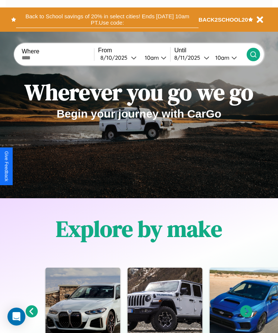
click at [107, 19] on button "Back to School savings of 20% in select cities! Ends [DATE] 10am PT. Use code:" at bounding box center [107, 19] width 183 height 17
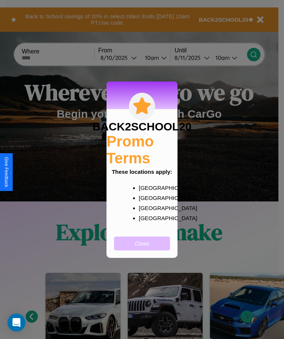
click at [142, 248] on button "Close" at bounding box center [142, 244] width 56 height 14
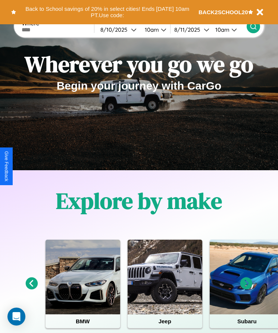
scroll to position [125, 0]
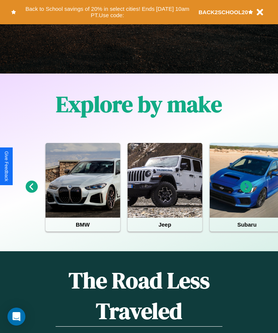
click at [247, 192] on icon at bounding box center [247, 187] width 12 height 12
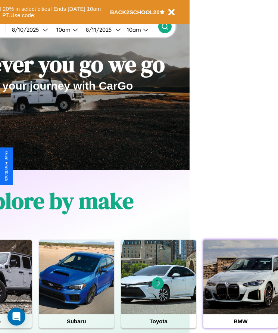
click at [241, 289] on div at bounding box center [241, 277] width 75 height 75
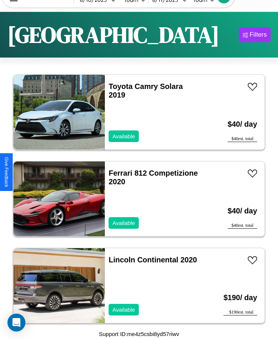
scroll to position [1567, 0]
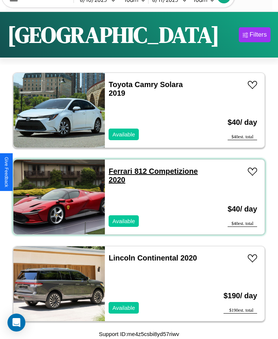
click at [118, 171] on link "Ferrari 812 Competizione 2020" at bounding box center [153, 175] width 89 height 17
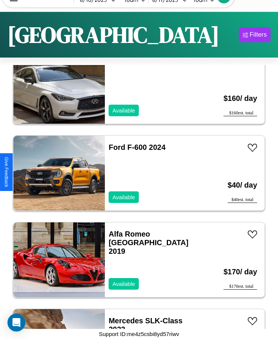
scroll to position [353, 0]
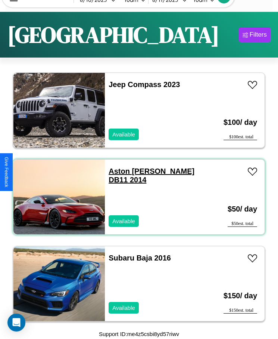
click at [129, 171] on link "Aston Martin DB11 2014" at bounding box center [152, 175] width 86 height 17
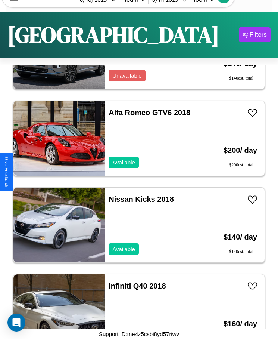
scroll to position [1306, 0]
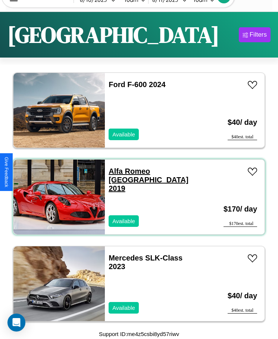
click at [127, 171] on link "Alfa Romeo Milano 2019" at bounding box center [149, 179] width 80 height 25
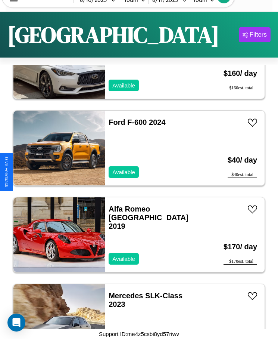
scroll to position [960, 0]
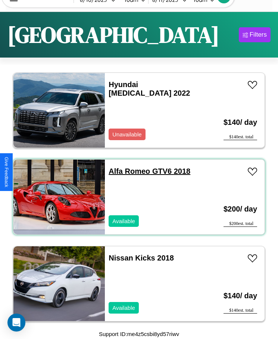
click at [127, 171] on link "Alfa Romeo GTV6 2018" at bounding box center [150, 171] width 82 height 8
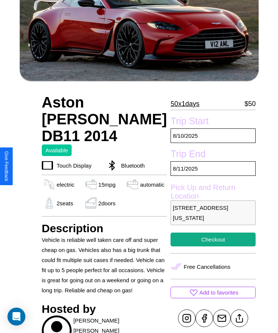
scroll to position [291, 0]
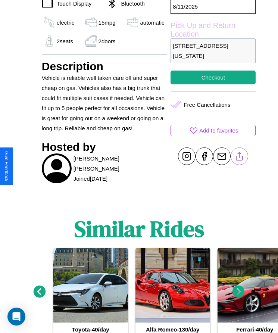
click at [240, 158] on line at bounding box center [240, 155] width 0 height 5
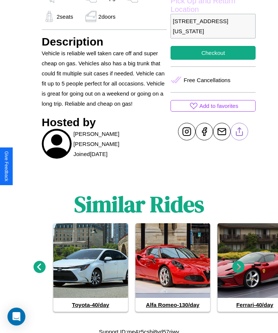
scroll to position [327, 0]
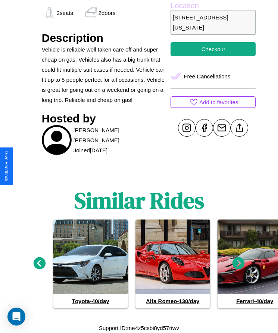
click at [239, 264] on icon at bounding box center [239, 264] width 12 height 12
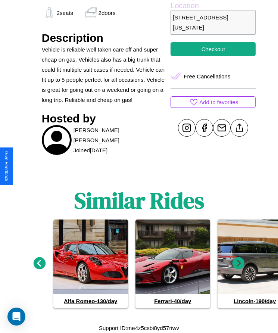
click at [39, 264] on icon at bounding box center [40, 264] width 12 height 12
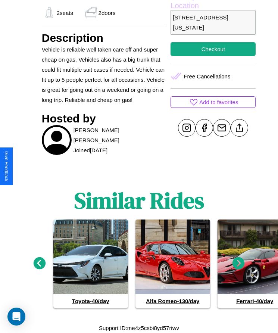
click at [39, 264] on icon at bounding box center [40, 264] width 12 height 12
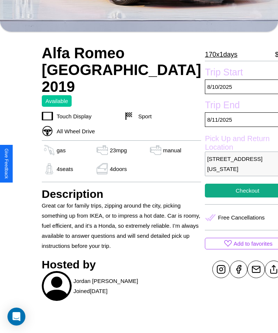
scroll to position [208, 0]
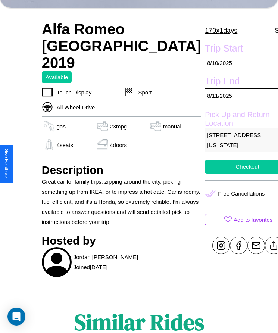
click at [205, 167] on button "Checkout" at bounding box center [247, 167] width 85 height 14
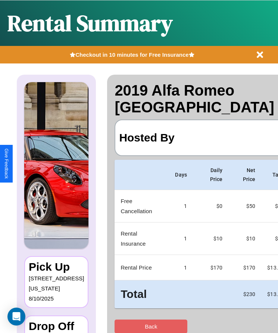
scroll to position [0, 44]
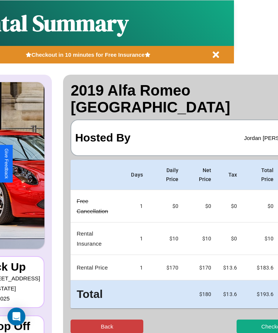
click at [78, 320] on button "Back" at bounding box center [107, 327] width 73 height 14
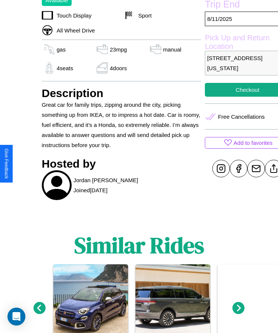
scroll to position [287, 0]
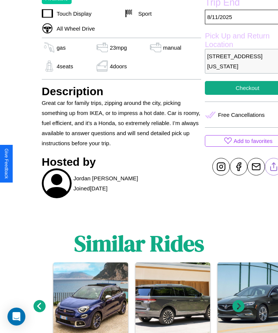
click at [274, 167] on line at bounding box center [274, 165] width 0 height 5
